Goal: Information Seeking & Learning: Check status

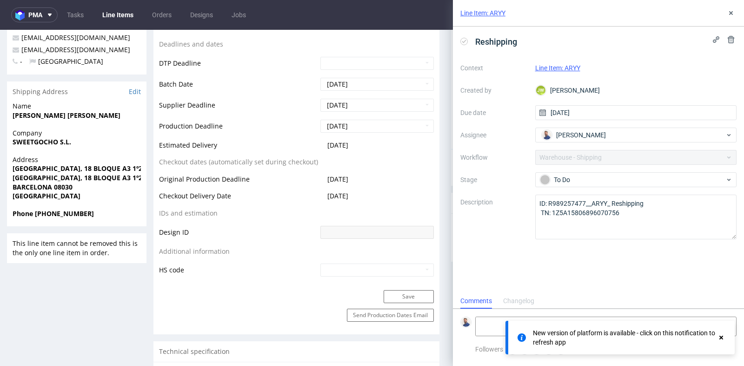
scroll to position [7, 0]
click at [732, 13] on icon at bounding box center [730, 12] width 7 height 7
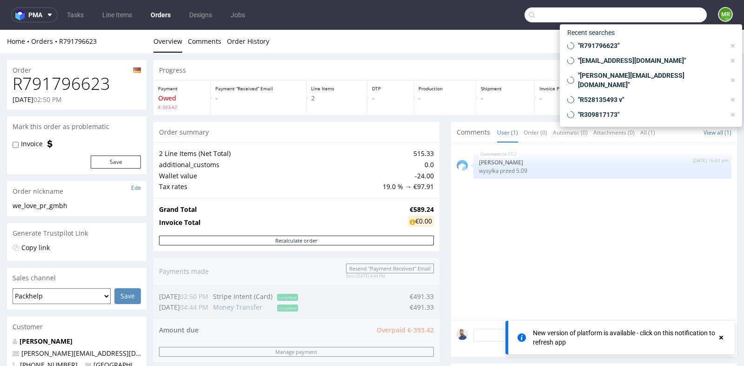
click at [644, 13] on input "text" at bounding box center [616, 14] width 182 height 15
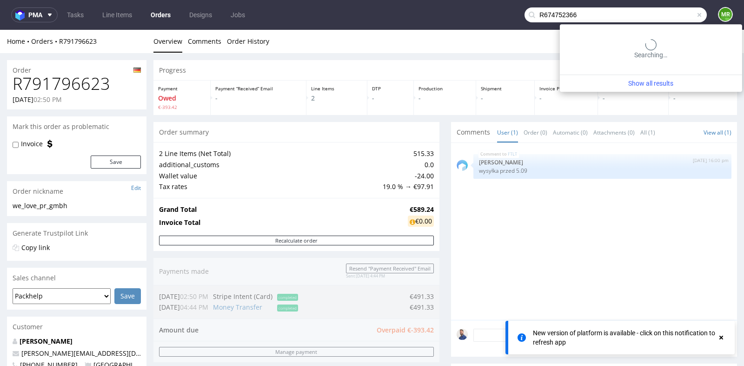
type input "R674752366"
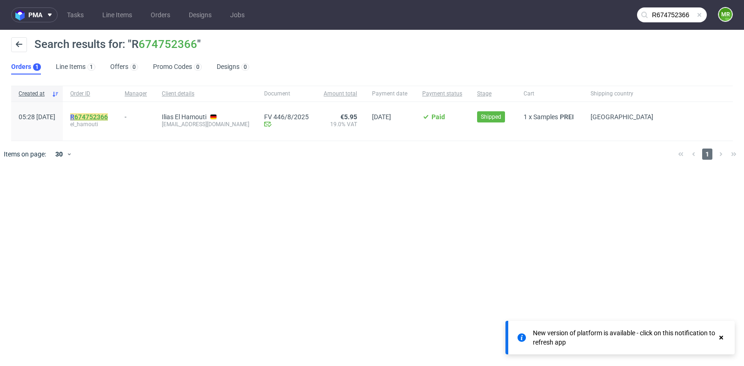
click at [108, 116] on link "674752366" at bounding box center [90, 116] width 33 height 7
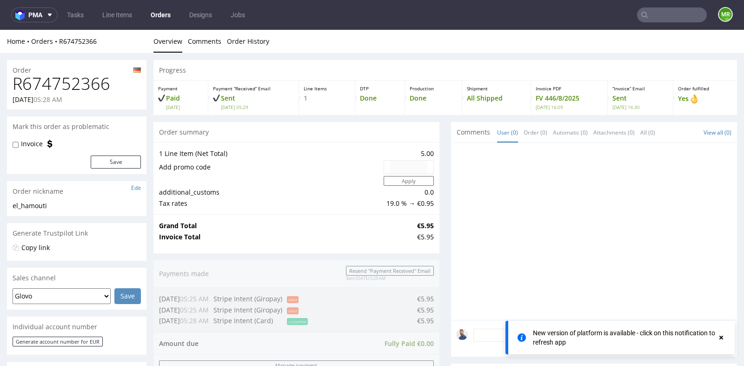
click at [451, 225] on div at bounding box center [594, 231] width 286 height 177
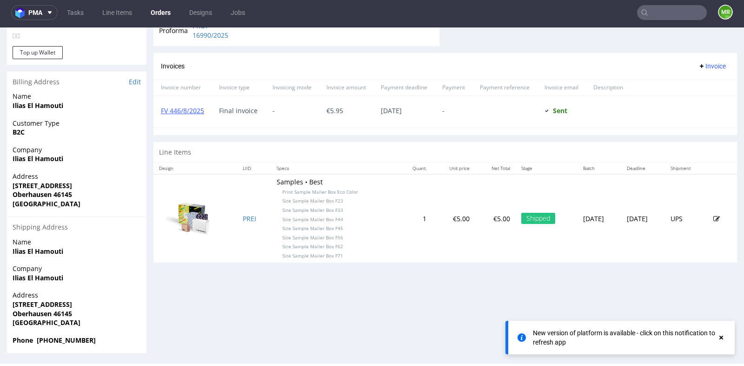
scroll to position [396, 0]
click at [625, 121] on div at bounding box center [608, 111] width 45 height 32
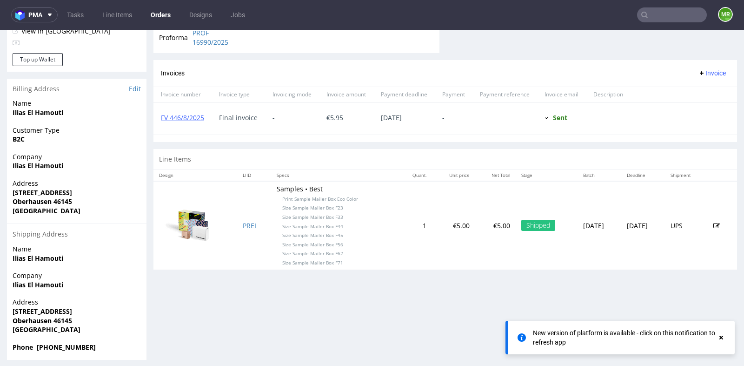
scroll to position [393, 0]
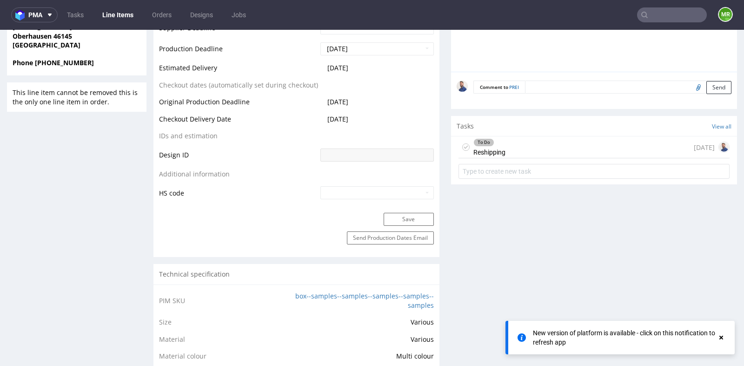
scroll to position [475, 0]
click at [563, 152] on div "To Do Reshipping 18 days ago" at bounding box center [594, 147] width 271 height 22
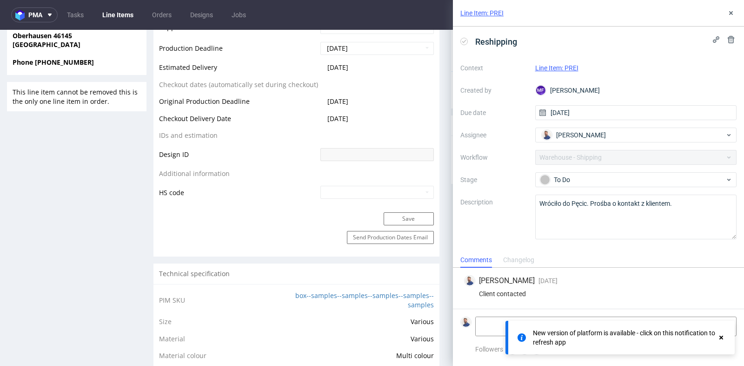
click at [722, 338] on use at bounding box center [722, 337] width 4 height 4
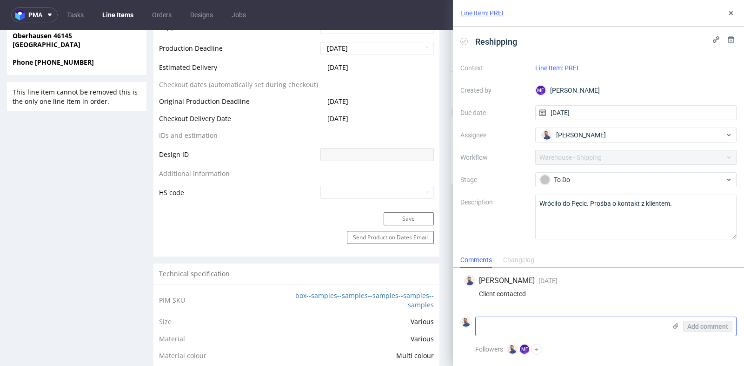
click at [597, 321] on textarea at bounding box center [571, 326] width 191 height 19
paste textarea "Beethovenstr. 177, 46145 Oberhausen."
click at [534, 326] on textarea "Ponowna wysyłka, Beethovenstr. 177, 46145 Oberhausen." at bounding box center [571, 326] width 191 height 19
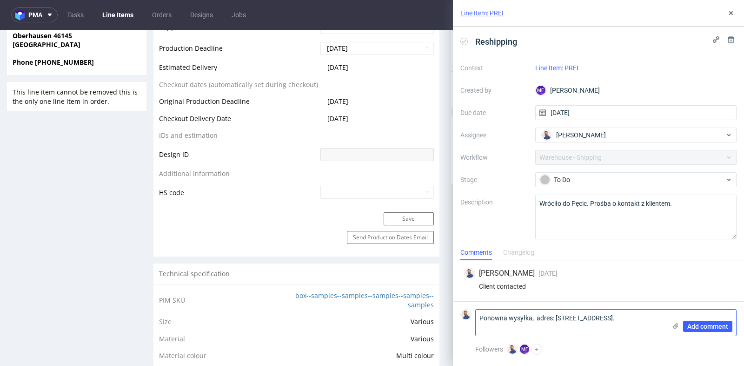
click at [537, 318] on textarea "Ponowna wysyłka, adres: Beethovenstr. 177, 46145 Oberhausen." at bounding box center [571, 322] width 191 height 26
type textarea "Ponowna wysyłka, adres: Beethovenstr. 177, 46145 Oberhausen."
click at [706, 323] on span "Add comment" at bounding box center [707, 326] width 41 height 7
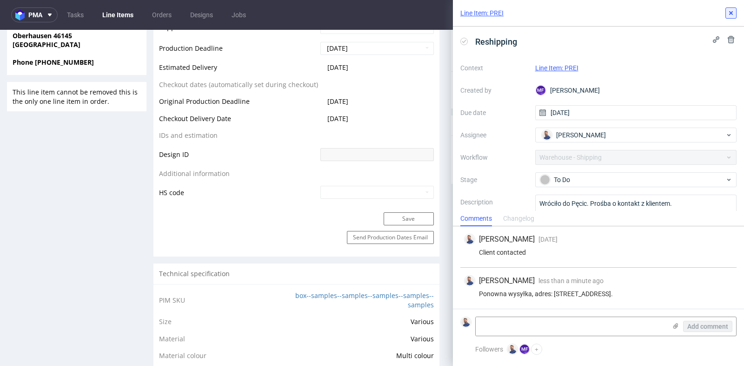
click at [731, 11] on icon at bounding box center [730, 12] width 7 height 7
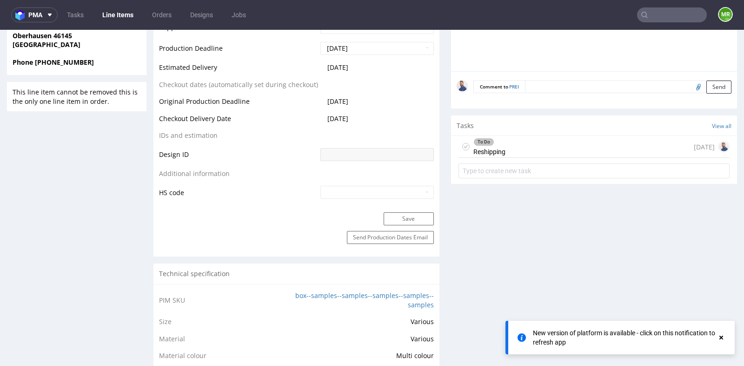
click at [653, 15] on input "text" at bounding box center [672, 14] width 70 height 15
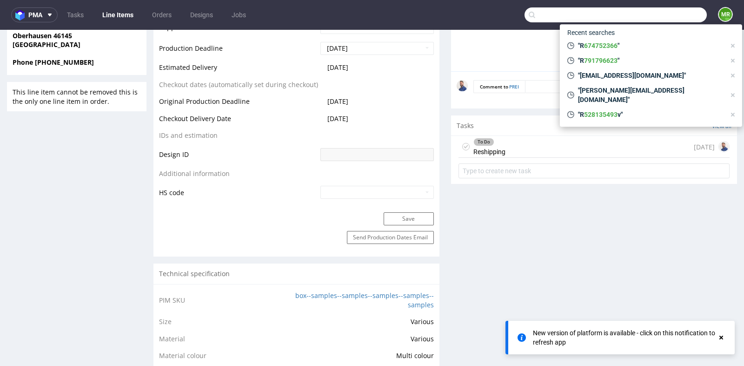
paste input "R615102292"
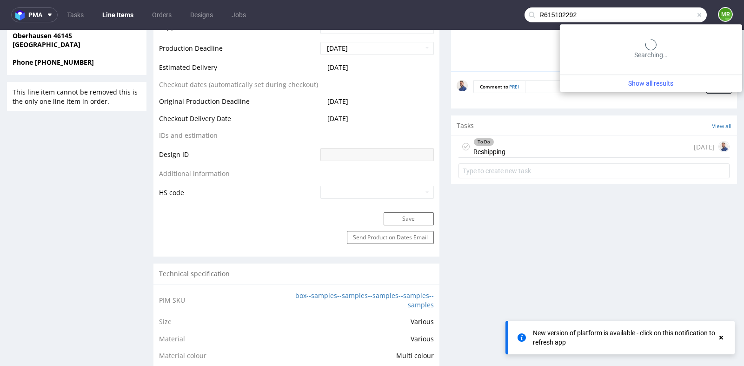
type input "R615102292"
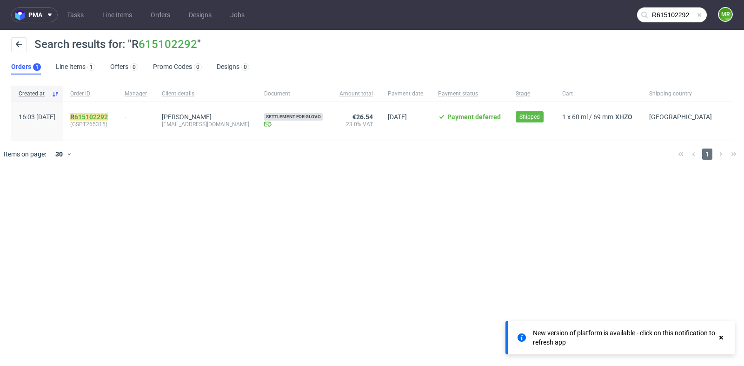
click at [108, 115] on link "615102292" at bounding box center [90, 116] width 33 height 7
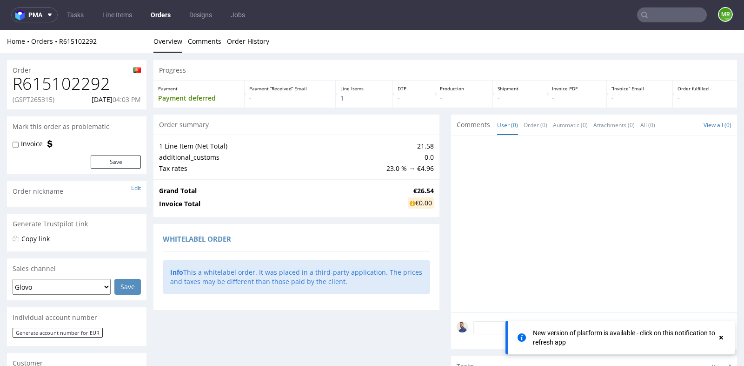
click at [438, 177] on div "Progress Payment Payment deferred Payment “Received” Email - Line Items 1 DTP -…" at bounding box center [445, 311] width 584 height 502
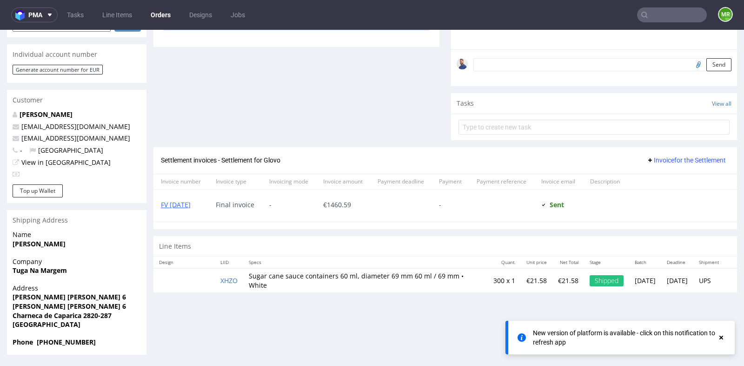
scroll to position [2, 0]
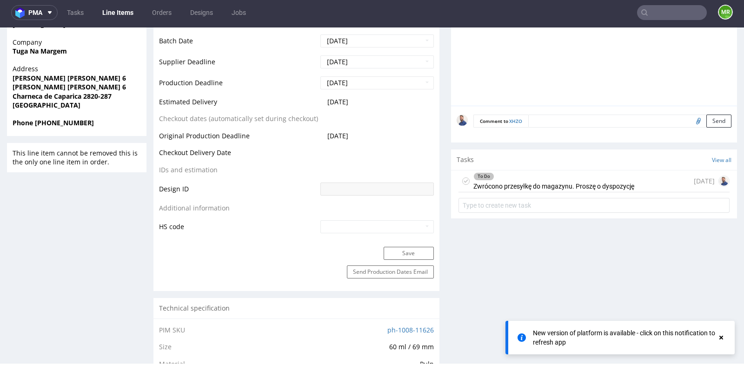
scroll to position [372, 0]
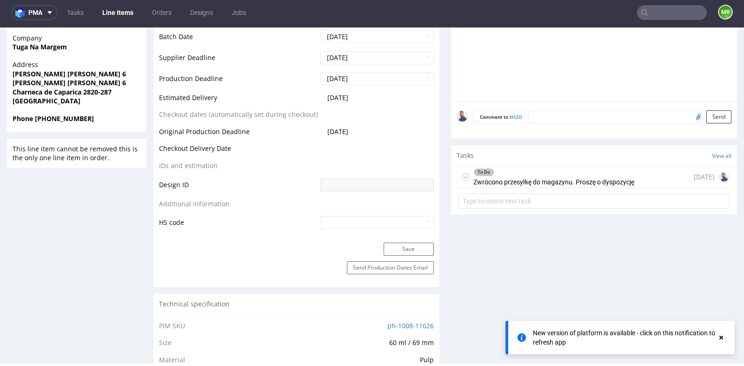
click at [582, 187] on div "To Do Zwrócono przesyłkę do magazynu. Proszę o dyspozycję" at bounding box center [554, 176] width 161 height 21
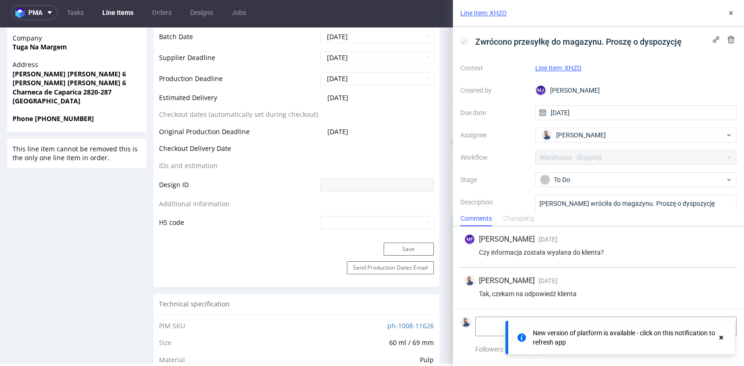
click at [722, 336] on use at bounding box center [722, 337] width 4 height 4
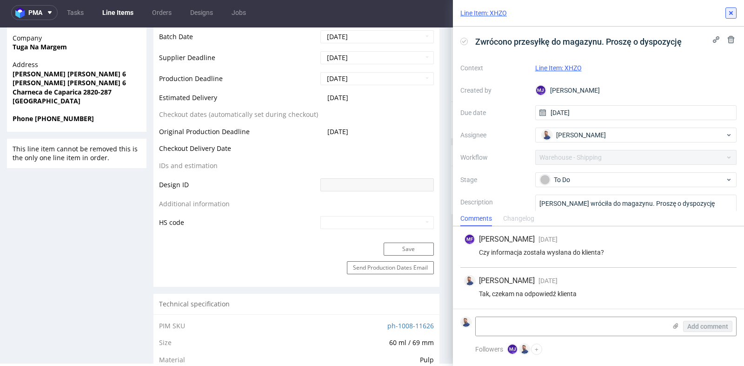
click at [729, 12] on use at bounding box center [731, 13] width 4 height 4
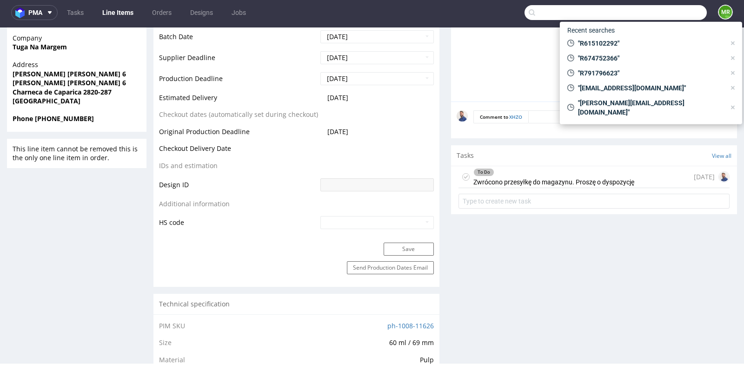
click at [681, 16] on input "text" at bounding box center [616, 12] width 182 height 15
paste input "R489308682"
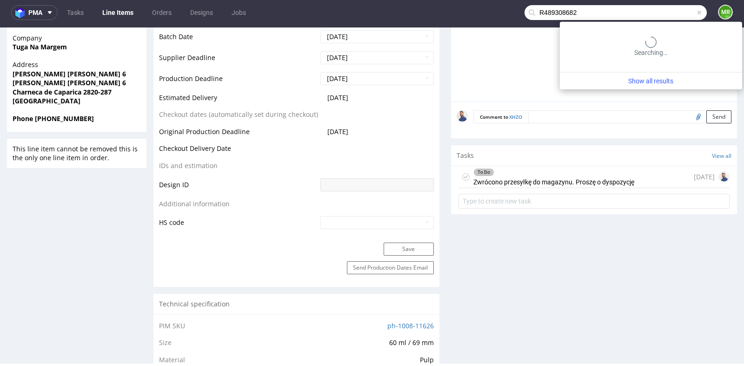
type input "R489308682"
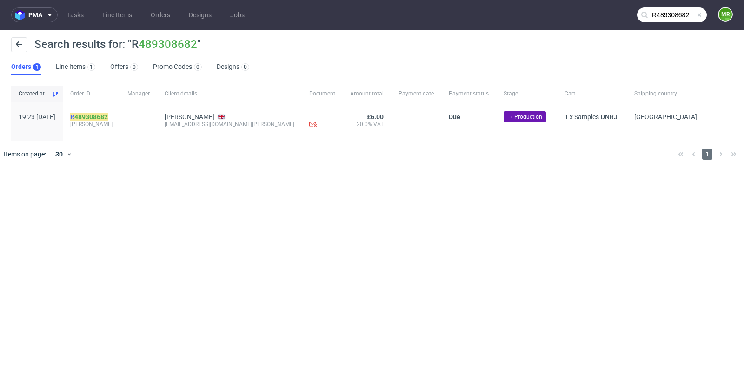
click at [108, 114] on link "489308682" at bounding box center [90, 116] width 33 height 7
